Goal: Task Accomplishment & Management: Complete application form

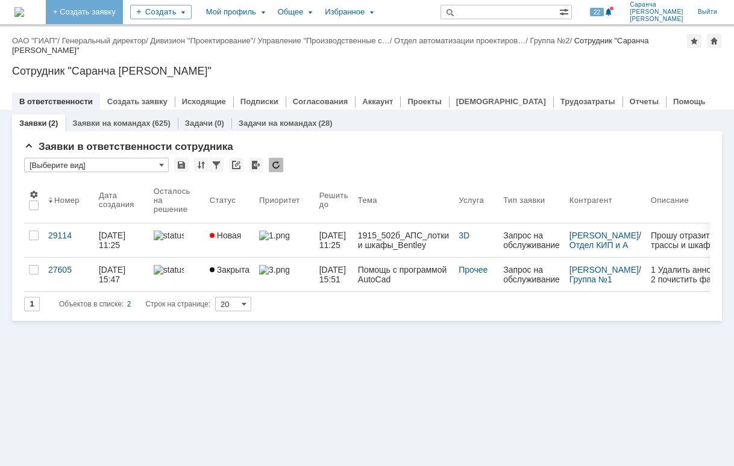
click at [119, 8] on link "+ Создать заявку" at bounding box center [84, 12] width 77 height 24
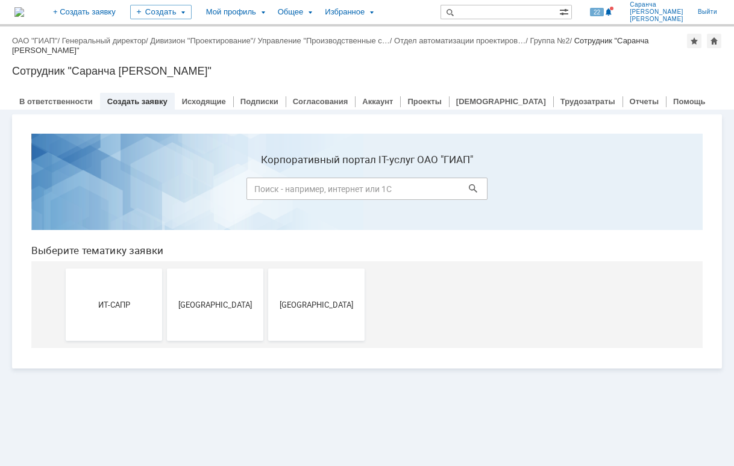
click at [682, 184] on section "Корпоративный портал IT-услуг ОАО "ГИАП"" at bounding box center [366, 182] width 671 height 96
click at [320, 315] on button "[GEOGRAPHIC_DATA]" at bounding box center [316, 305] width 96 height 72
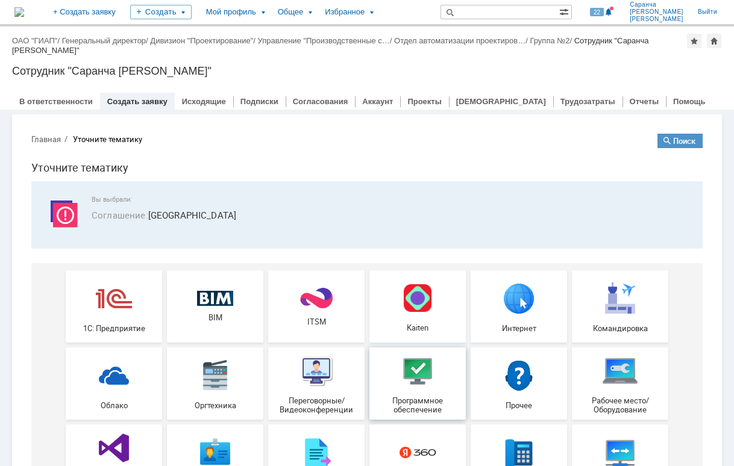
click at [417, 378] on img at bounding box center [417, 371] width 36 height 36
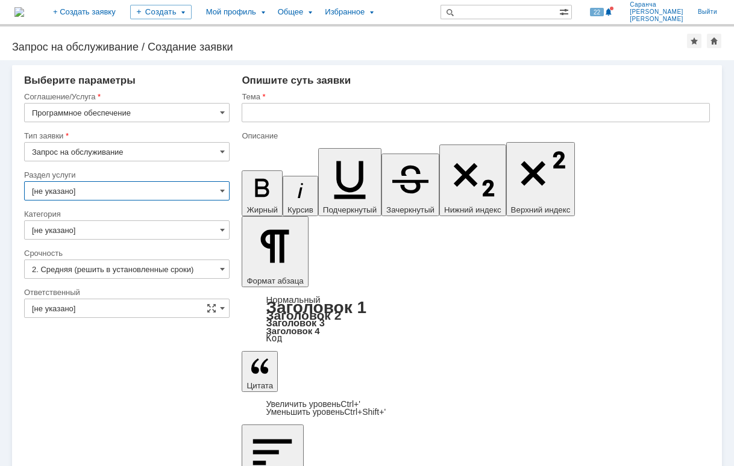
click at [139, 190] on input "[не указано]" at bounding box center [126, 190] width 205 height 19
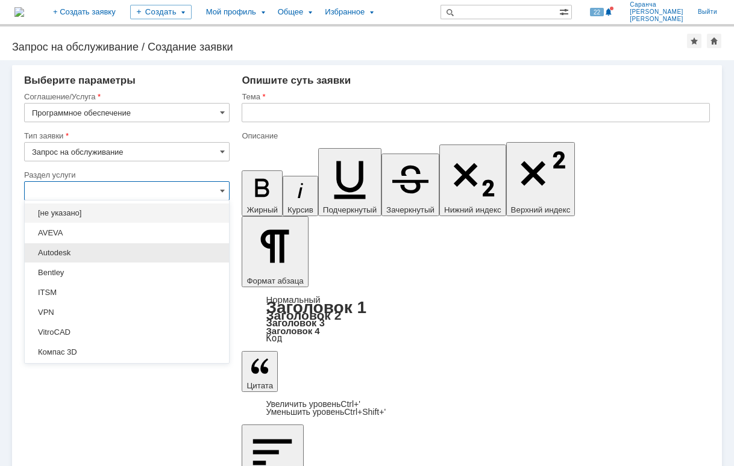
click at [70, 256] on span "Autodesk" at bounding box center [127, 253] width 190 height 10
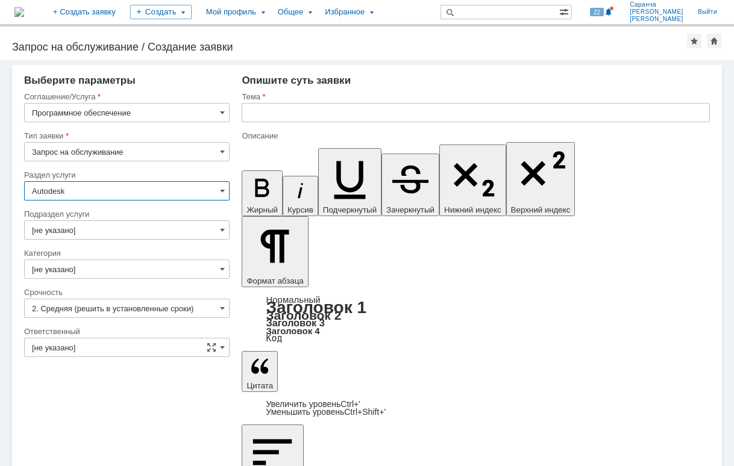
type input "Autodesk"
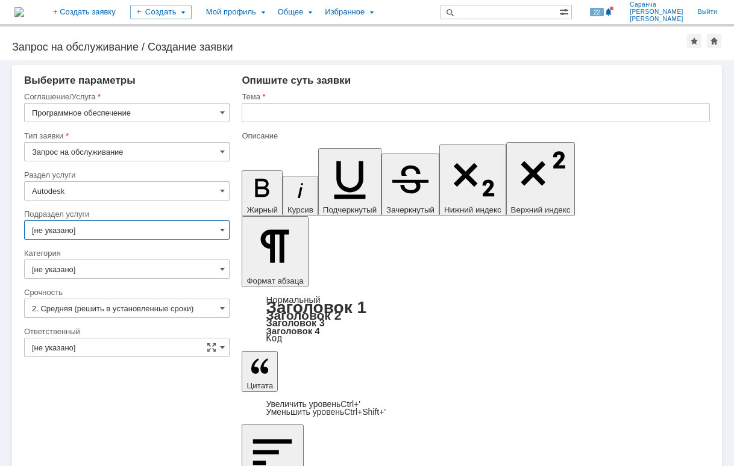
click at [84, 231] on input "[не указано]" at bounding box center [126, 229] width 205 height 19
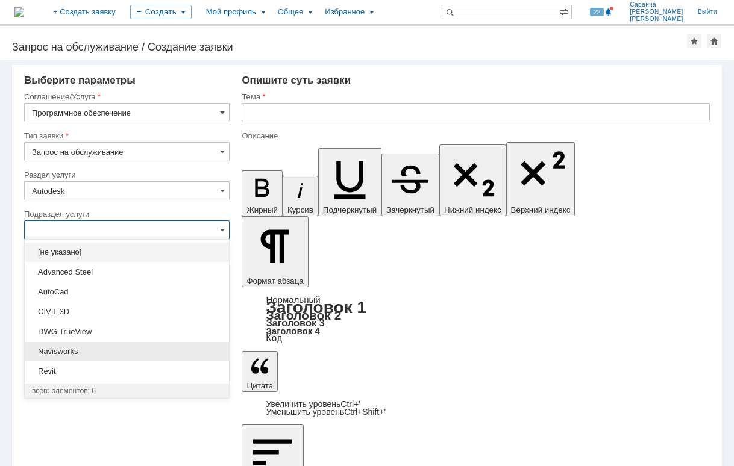
click at [83, 354] on span "Navisworks" at bounding box center [127, 352] width 190 height 10
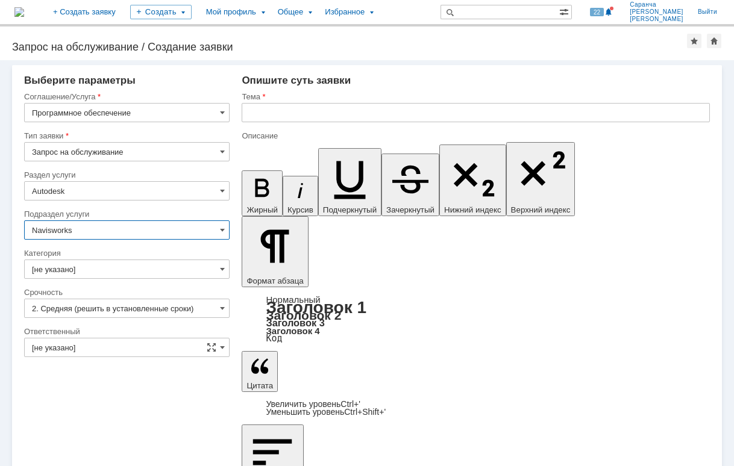
type input "Navisworks"
click at [103, 272] on input "[не указано]" at bounding box center [126, 269] width 205 height 19
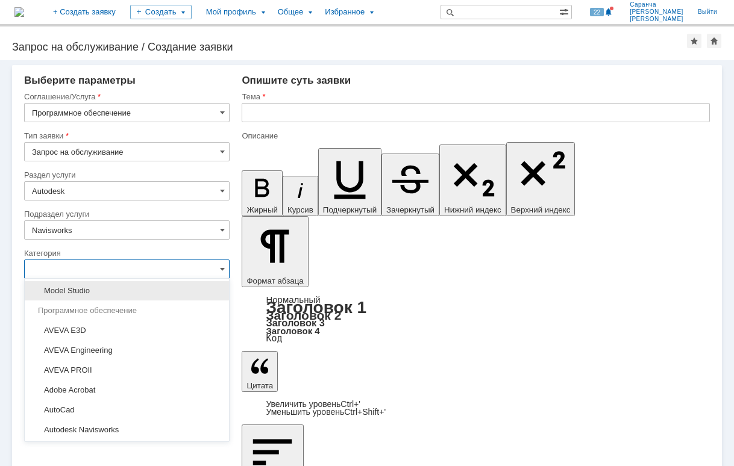
scroll to position [120, 0]
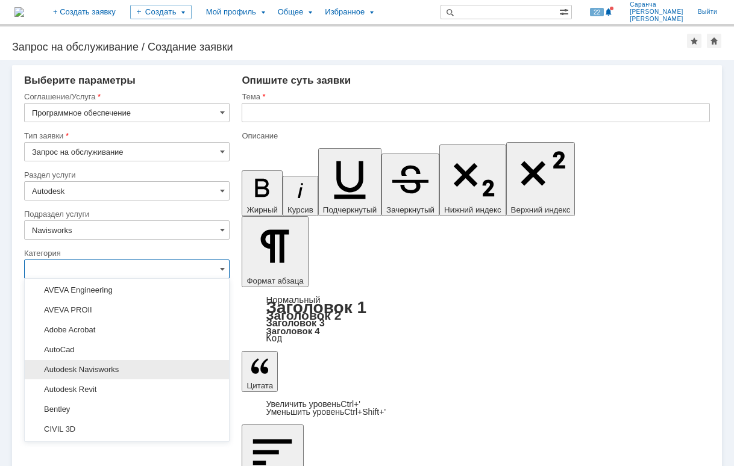
click at [102, 371] on span "Autodesk Navisworks" at bounding box center [127, 370] width 190 height 10
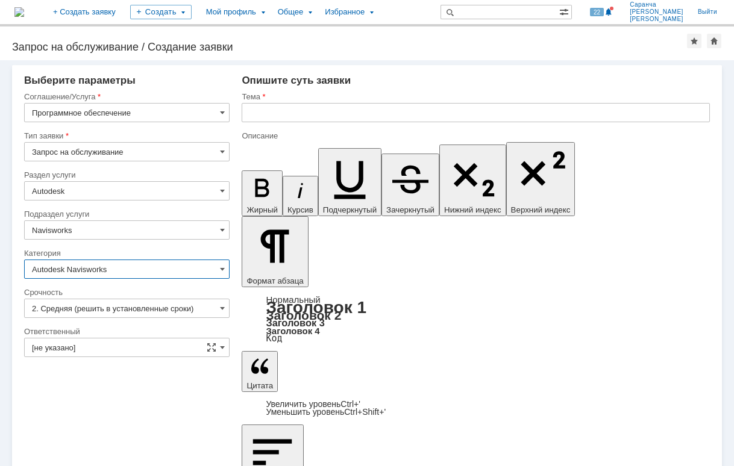
type input "Autodesk Navisworks"
click at [112, 349] on input "[не указано]" at bounding box center [126, 347] width 205 height 19
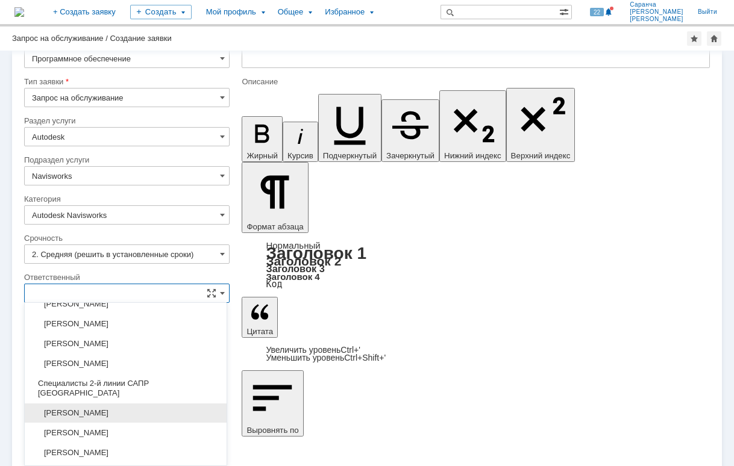
scroll to position [964, 0]
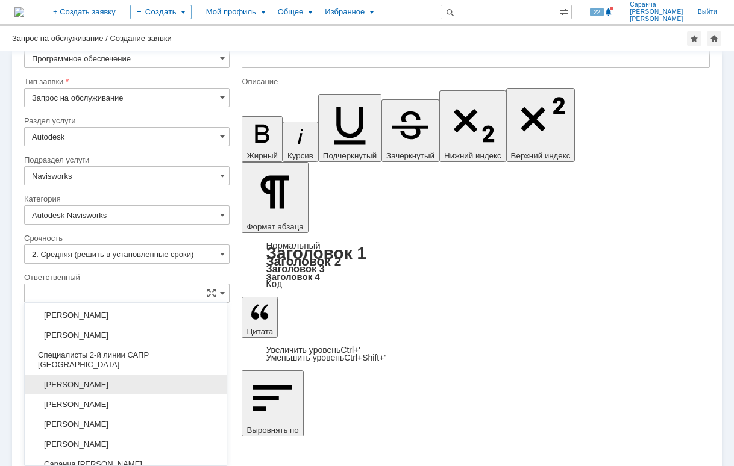
click at [116, 380] on span "Бородин Олег Иванович" at bounding box center [125, 385] width 187 height 10
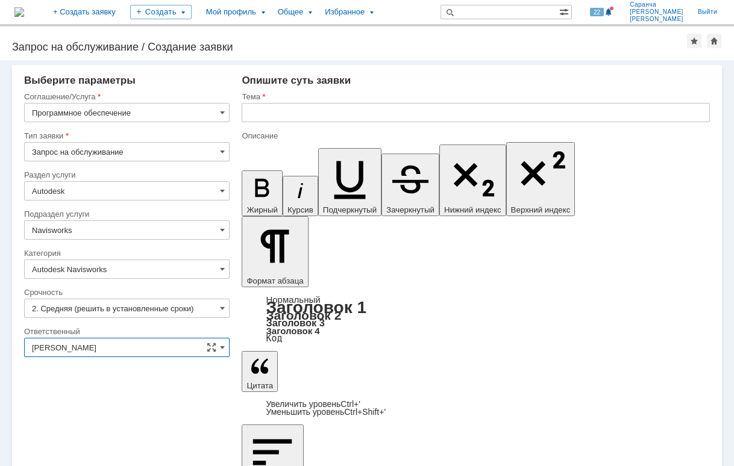
type input "Бородин Олег Иванович"
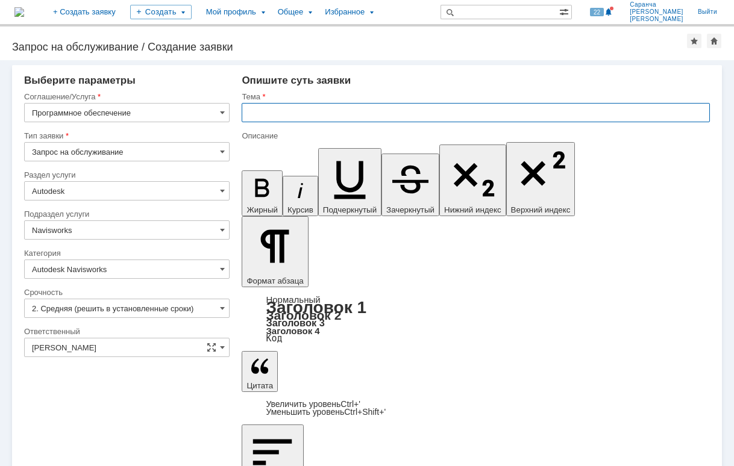
click at [308, 111] on input "text" at bounding box center [476, 112] width 468 height 19
type input "Установка ПО"
